Goal: Transaction & Acquisition: Download file/media

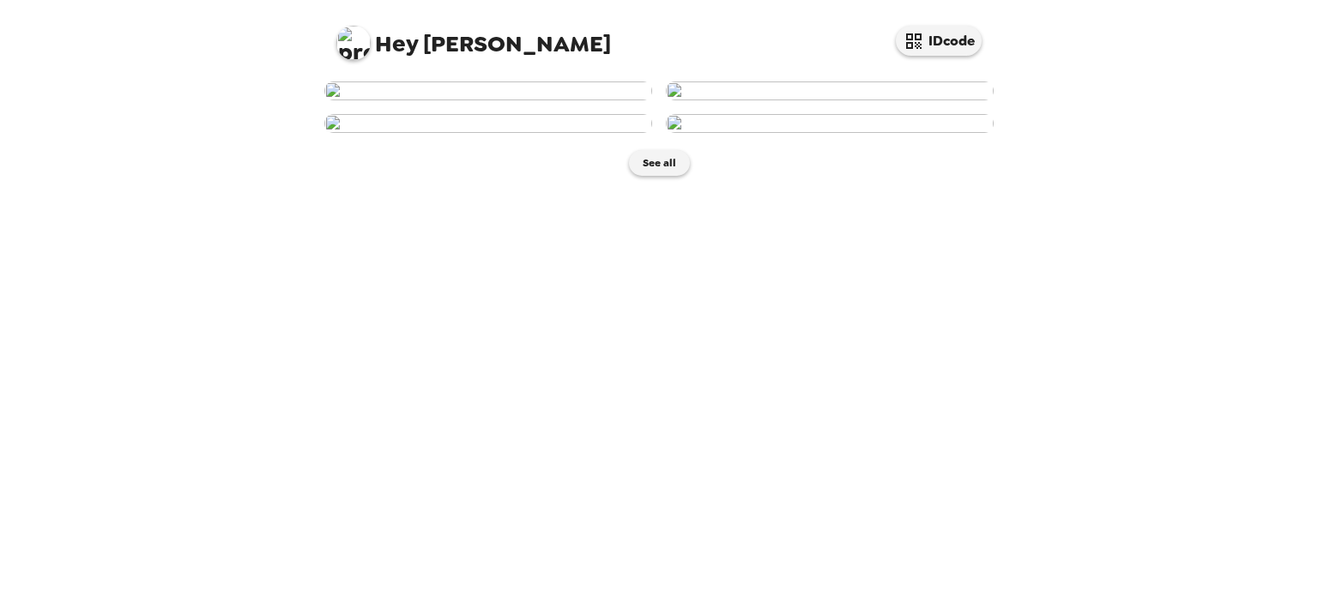
click at [601, 100] on img at bounding box center [488, 91] width 328 height 19
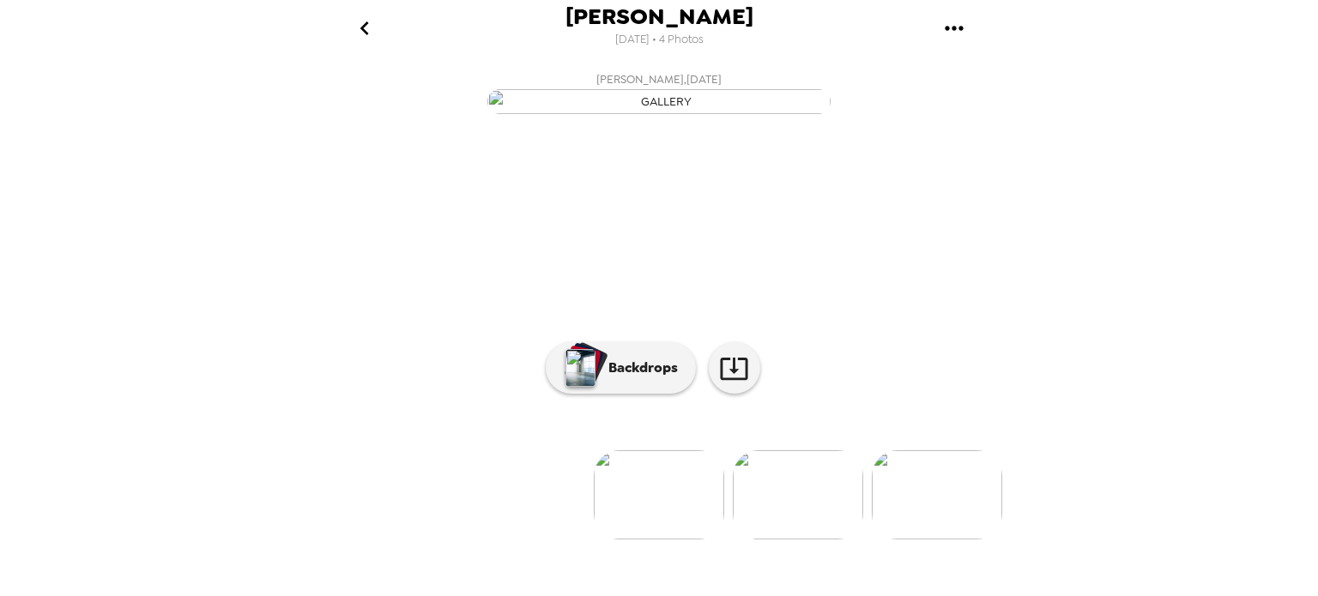
scroll to position [145, 0]
click at [614, 378] on p "Backdrops" at bounding box center [639, 368] width 78 height 21
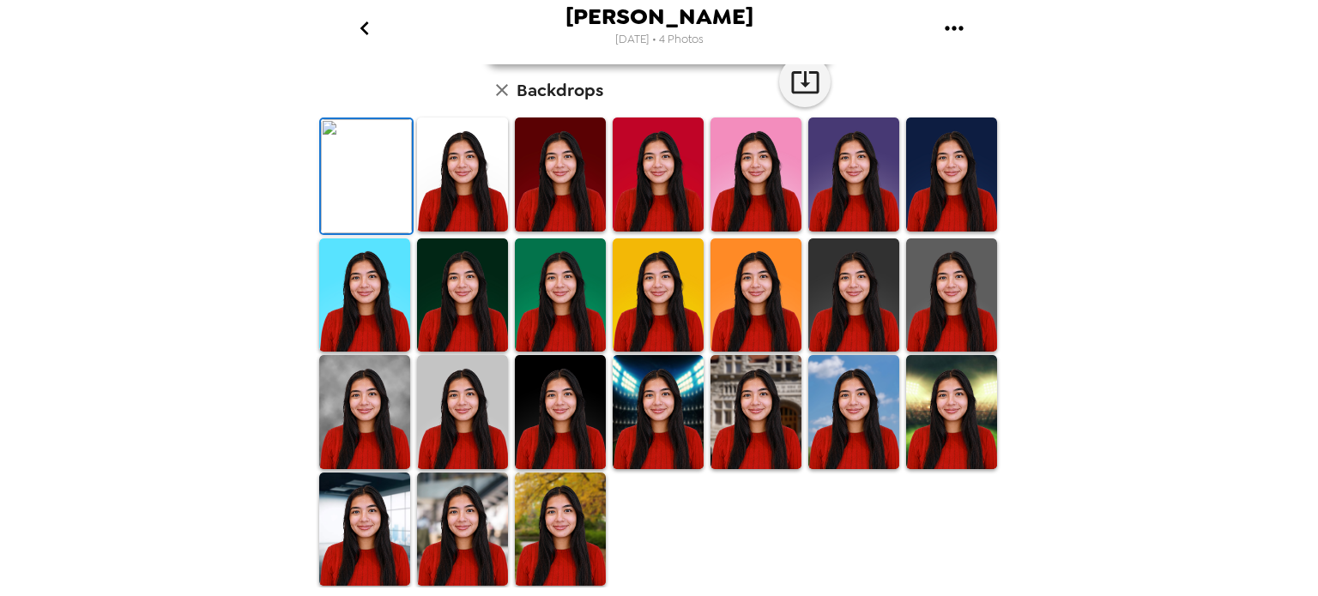
click at [484, 232] on img at bounding box center [462, 175] width 91 height 114
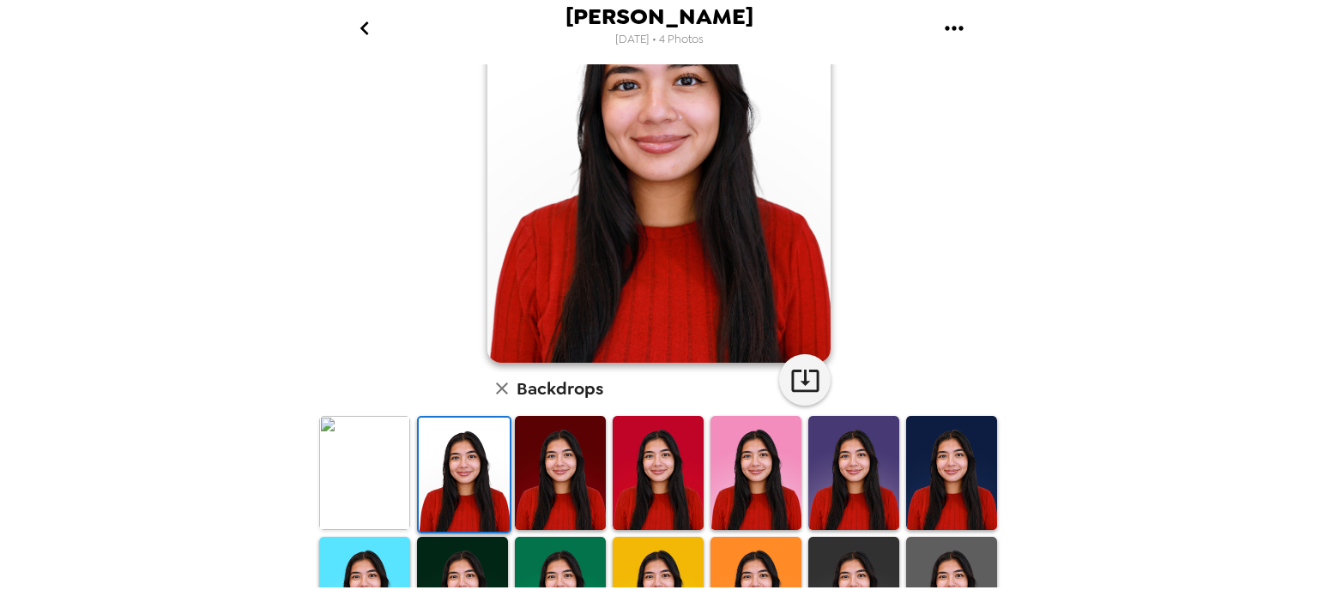
scroll to position [103, 0]
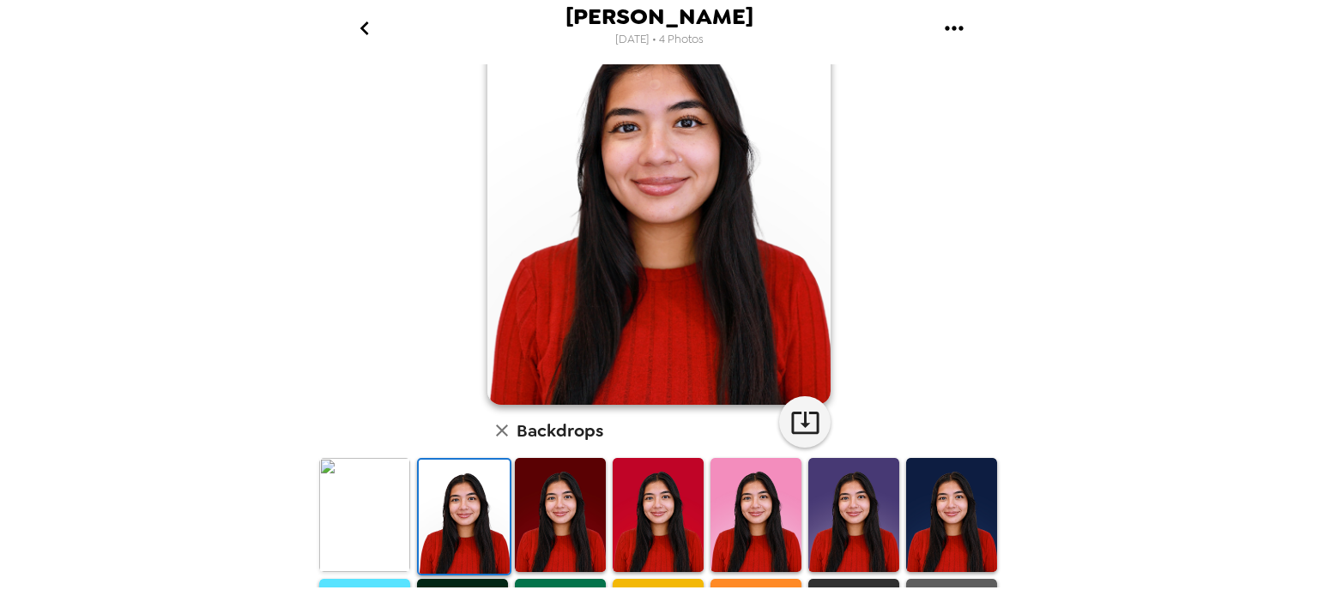
click at [578, 521] on img at bounding box center [560, 515] width 91 height 114
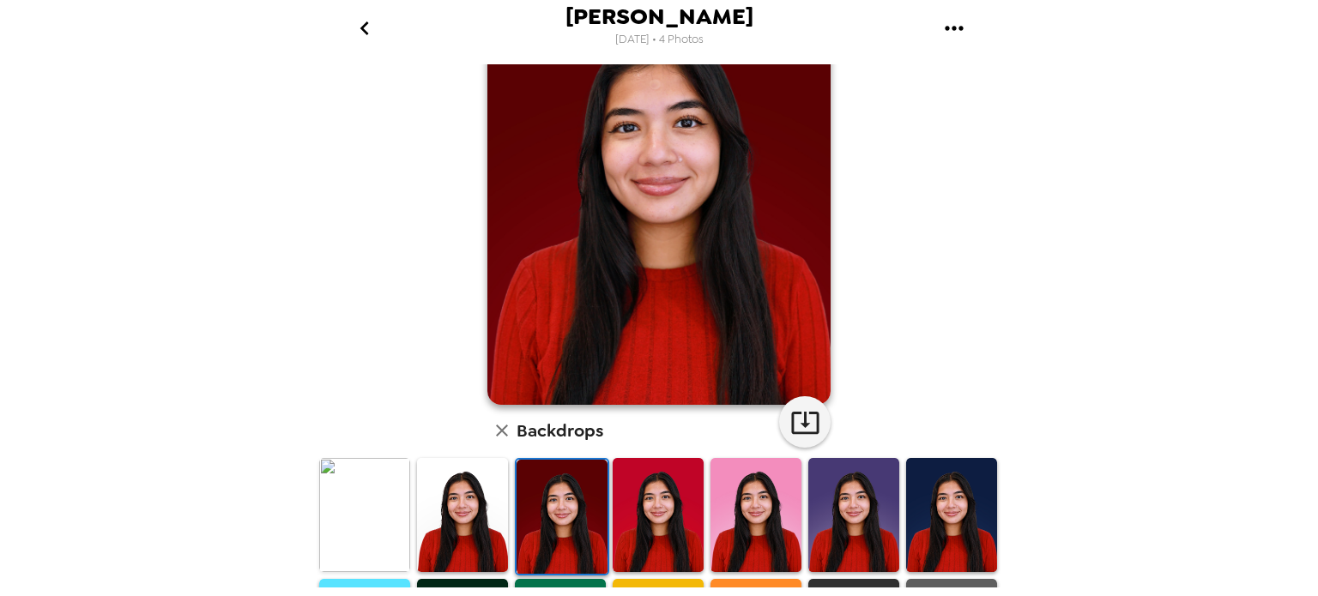
scroll to position [433, 0]
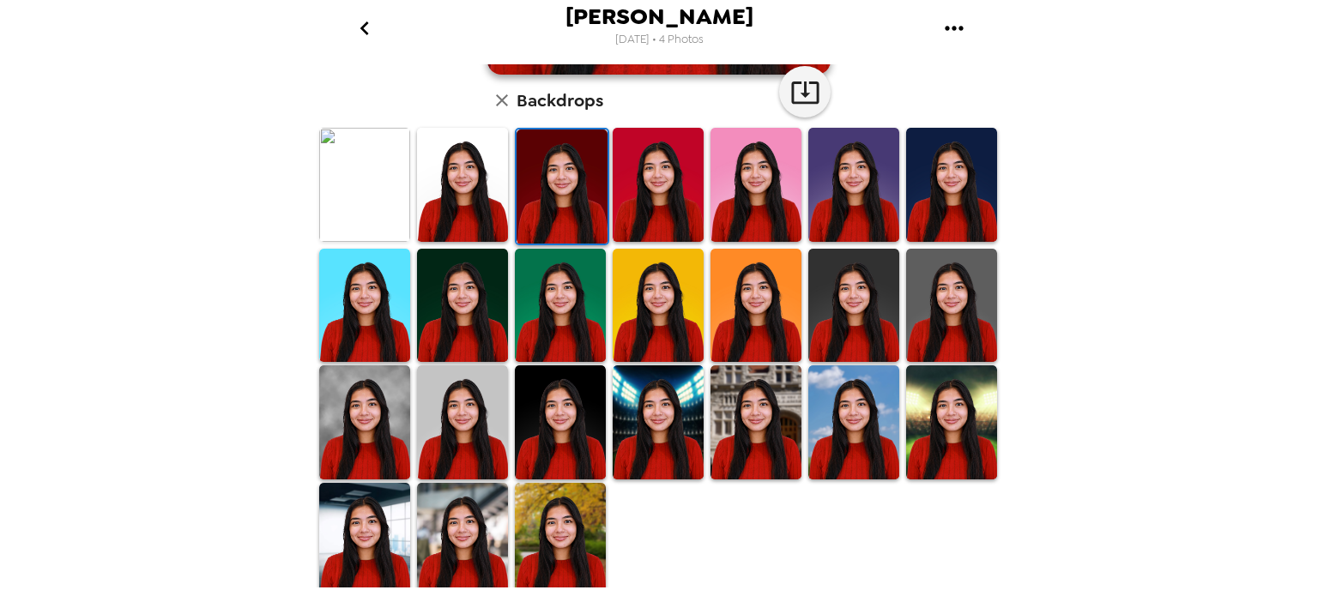
click at [402, 434] on img at bounding box center [364, 423] width 91 height 114
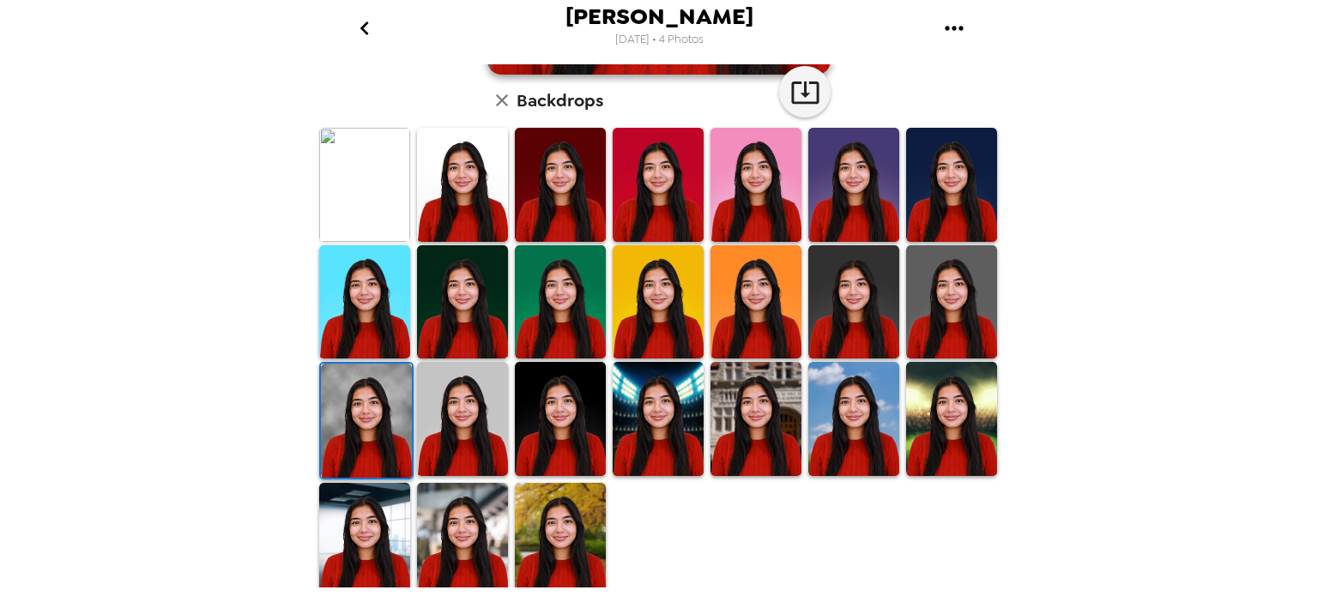
click at [474, 535] on img at bounding box center [462, 540] width 91 height 114
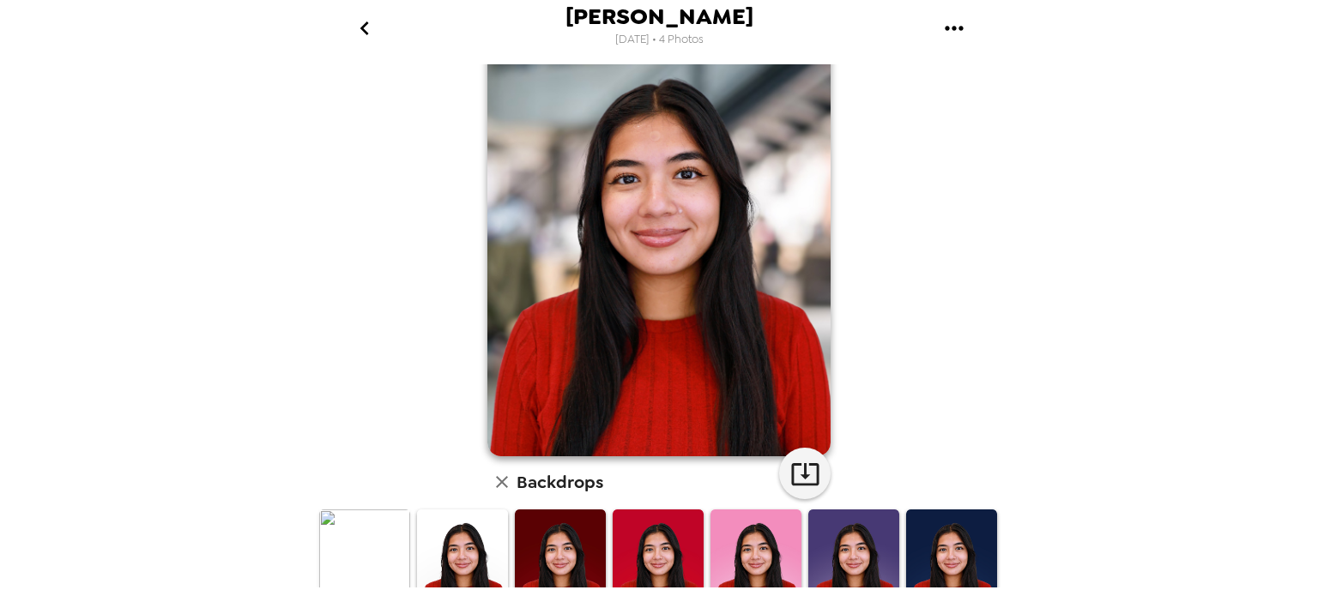
scroll to position [46, 0]
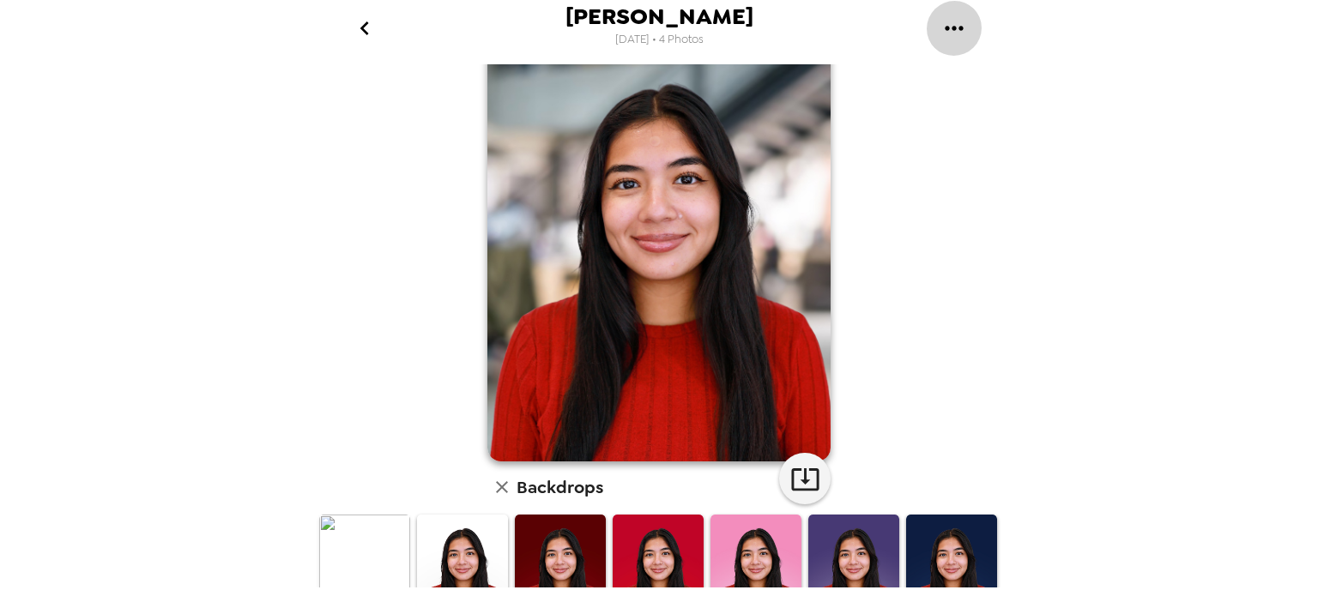
click at [946, 39] on icon "gallery menu" at bounding box center [954, 28] width 27 height 27
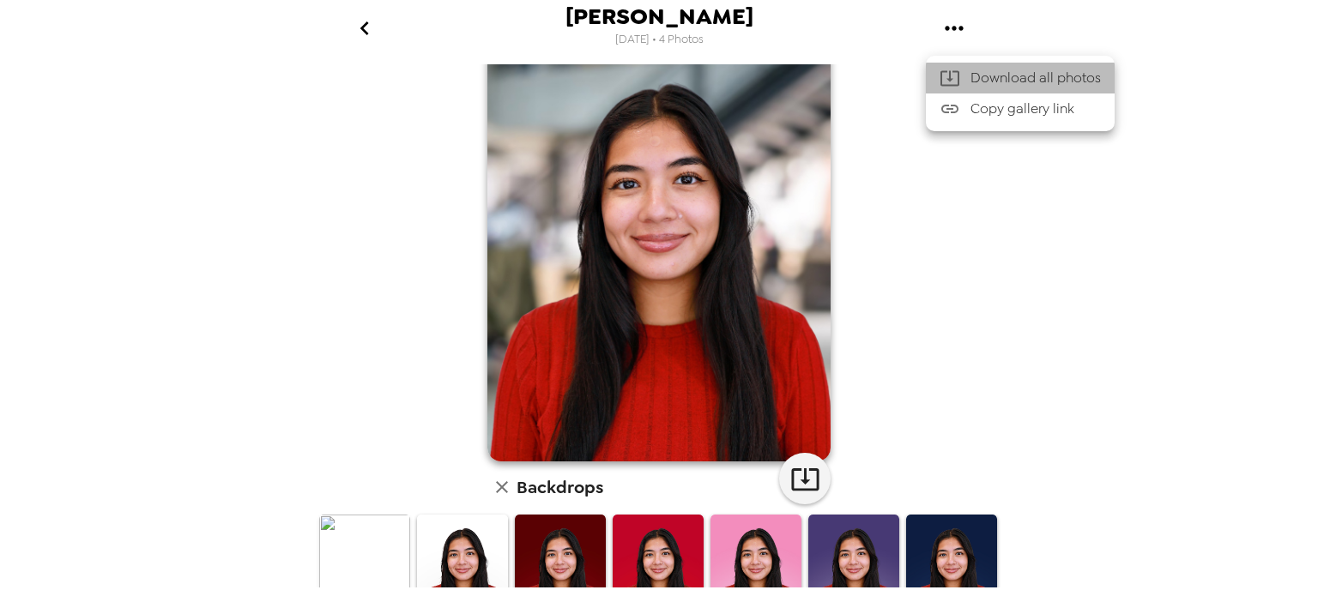
click at [1002, 75] on span "Download all photos" at bounding box center [1036, 78] width 130 height 21
